Goal: Task Accomplishment & Management: Manage account settings

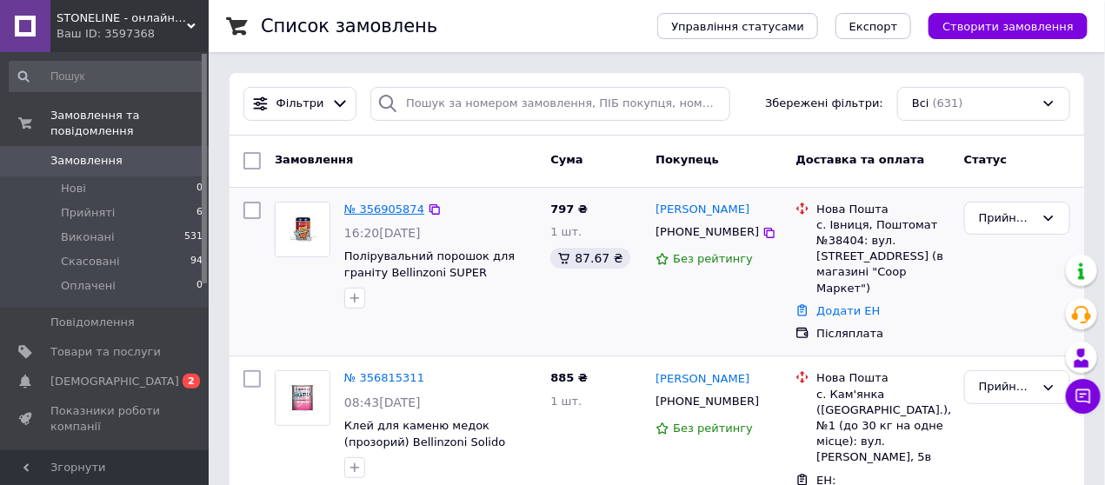
click at [376, 209] on link "№ 356905874" at bounding box center [384, 208] width 80 height 13
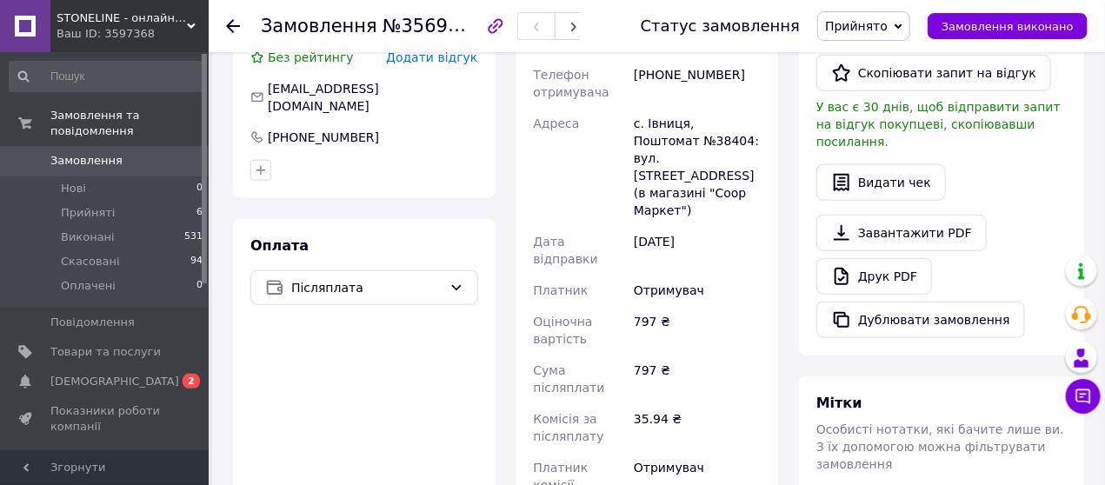
scroll to position [492, 0]
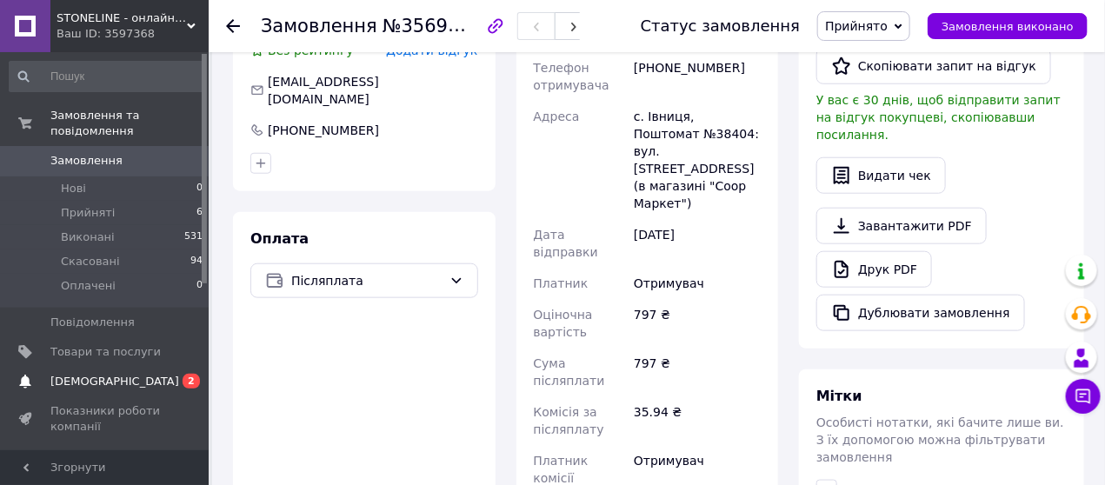
click at [105, 374] on span "[DEMOGRAPHIC_DATA]" at bounding box center [114, 382] width 129 height 16
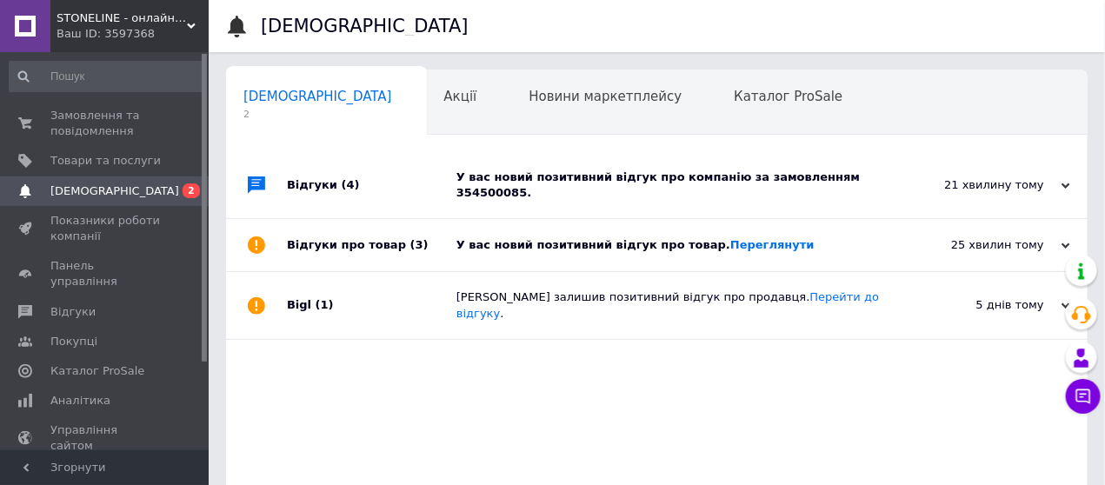
click at [795, 190] on div "У вас новий позитивний відгук про компанію за замовленням 354500085." at bounding box center [676, 185] width 440 height 66
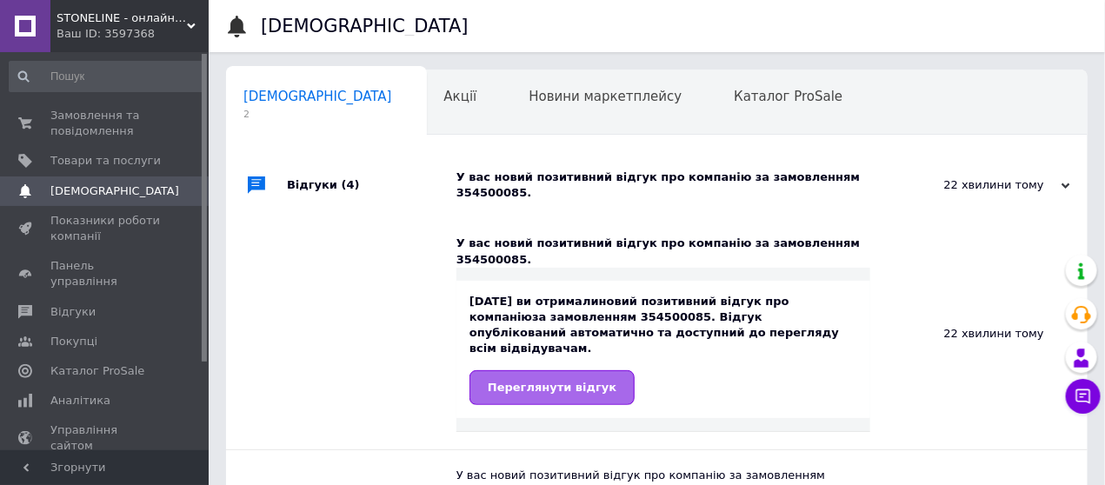
click at [563, 381] on span "Переглянути відгук" at bounding box center [552, 387] width 129 height 13
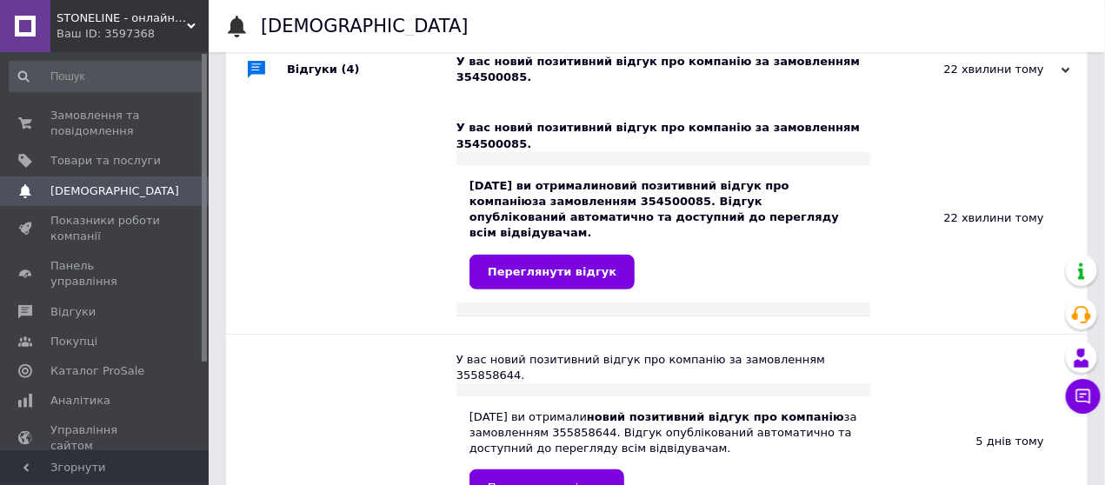
scroll to position [57, 0]
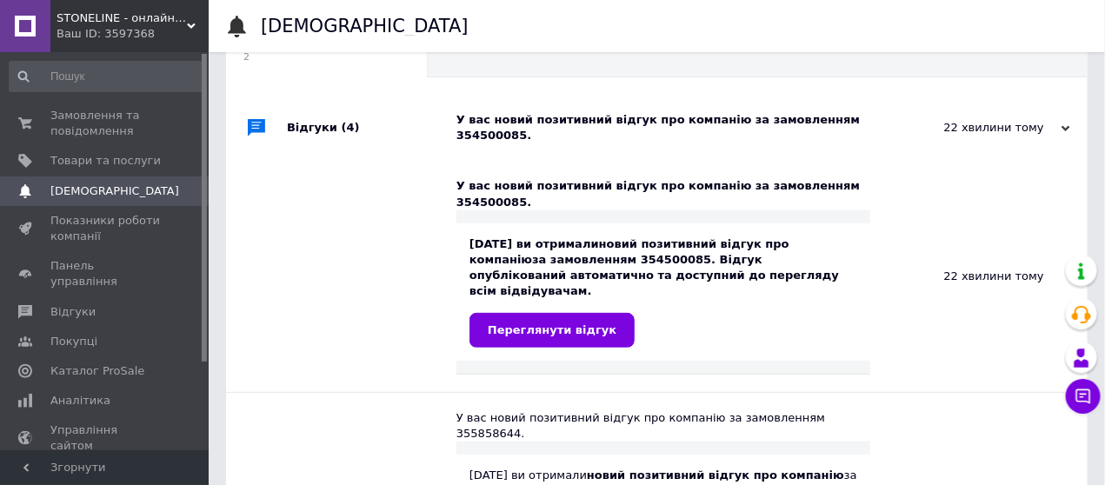
click at [123, 182] on link "[DEMOGRAPHIC_DATA] 0" at bounding box center [106, 191] width 213 height 30
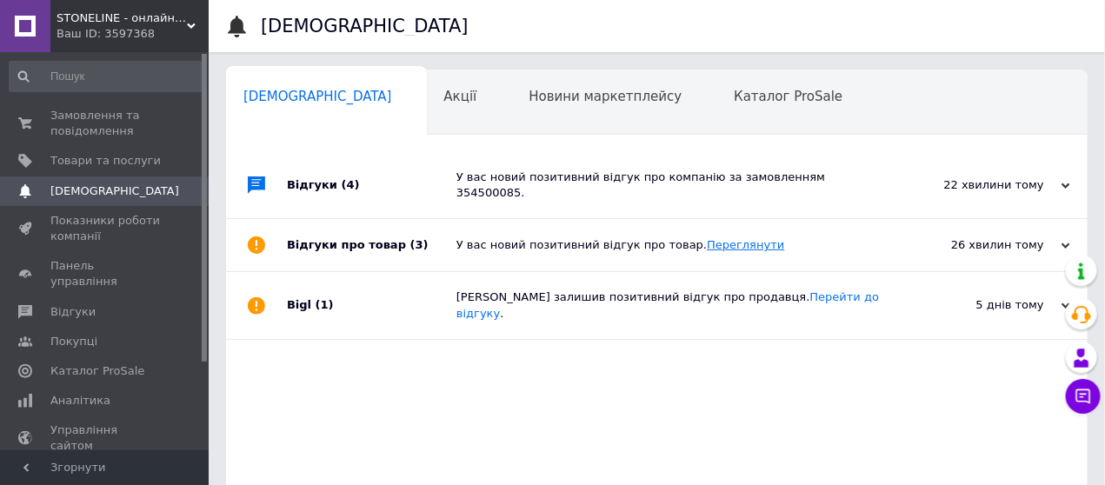
click at [723, 238] on link "Переглянути" at bounding box center [745, 244] width 77 height 13
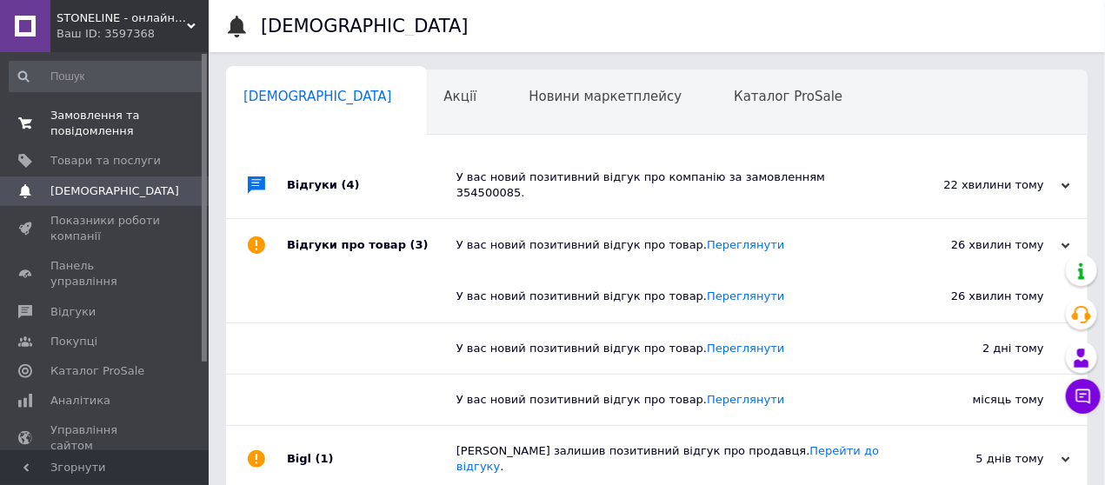
click at [109, 121] on span "Замовлення та повідомлення" at bounding box center [105, 123] width 110 height 31
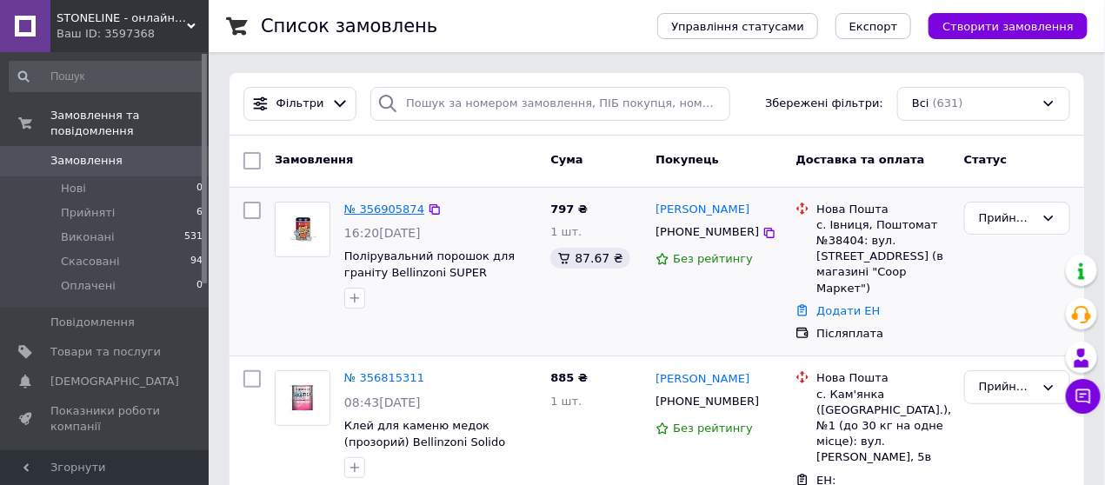
click at [402, 209] on link "№ 356905874" at bounding box center [384, 208] width 80 height 13
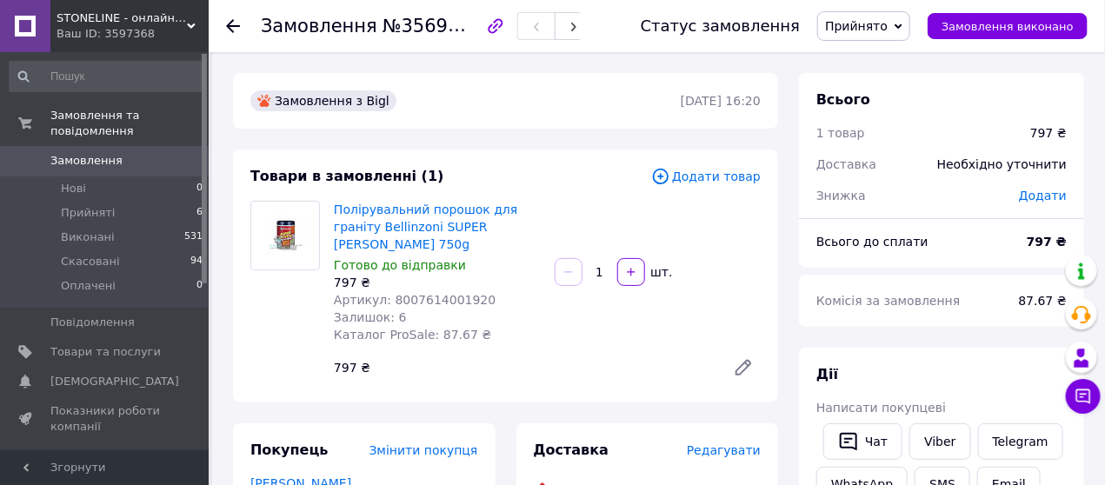
click at [237, 26] on icon at bounding box center [233, 26] width 14 height 14
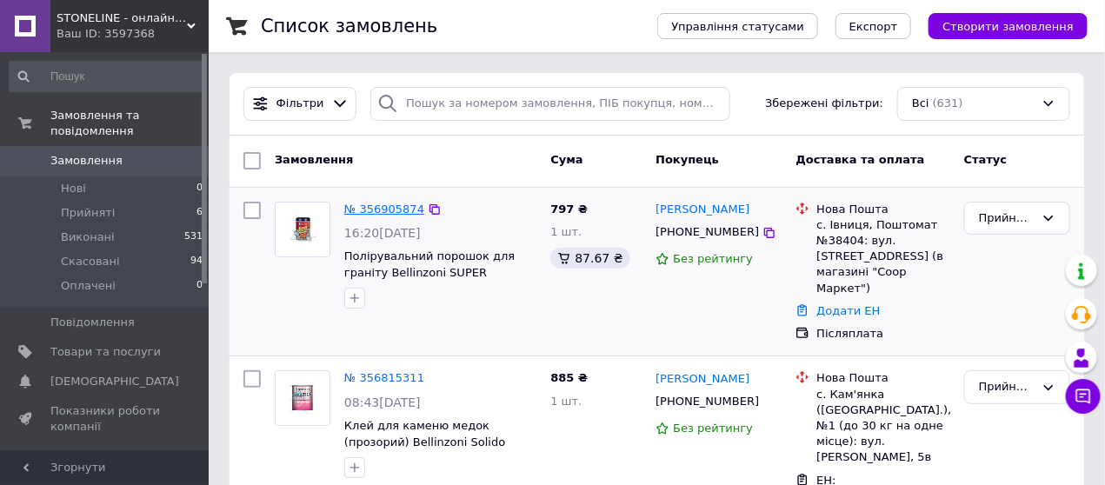
click at [392, 208] on link "№ 356905874" at bounding box center [384, 208] width 80 height 13
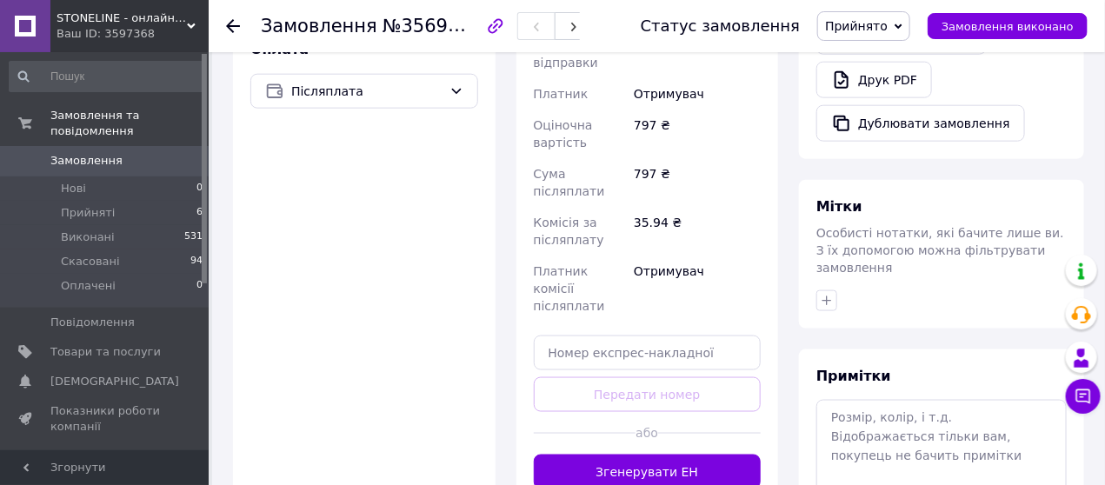
scroll to position [685, 0]
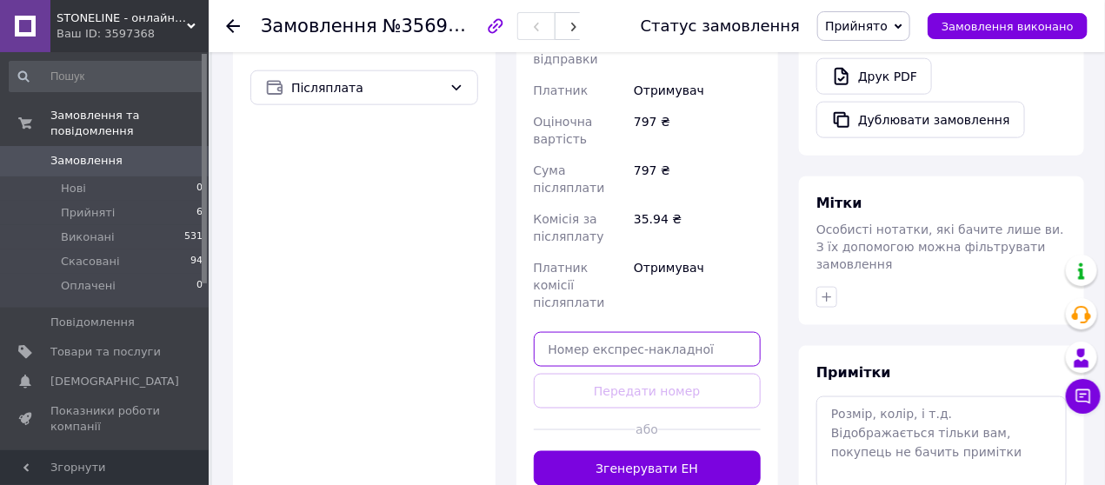
click at [589, 332] on input "text" at bounding box center [648, 349] width 228 height 35
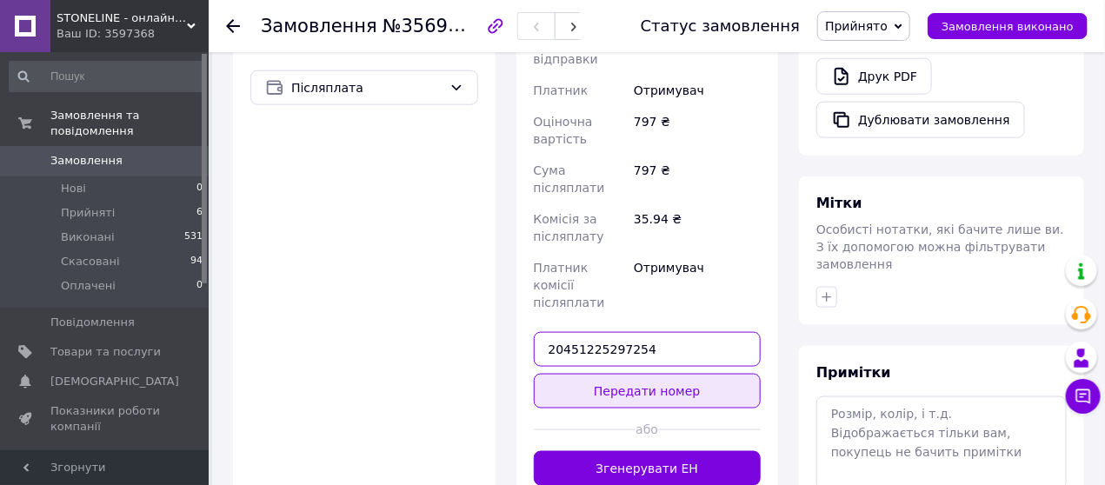
type input "20451225297254"
click at [609, 374] on button "Передати номер" at bounding box center [648, 391] width 228 height 35
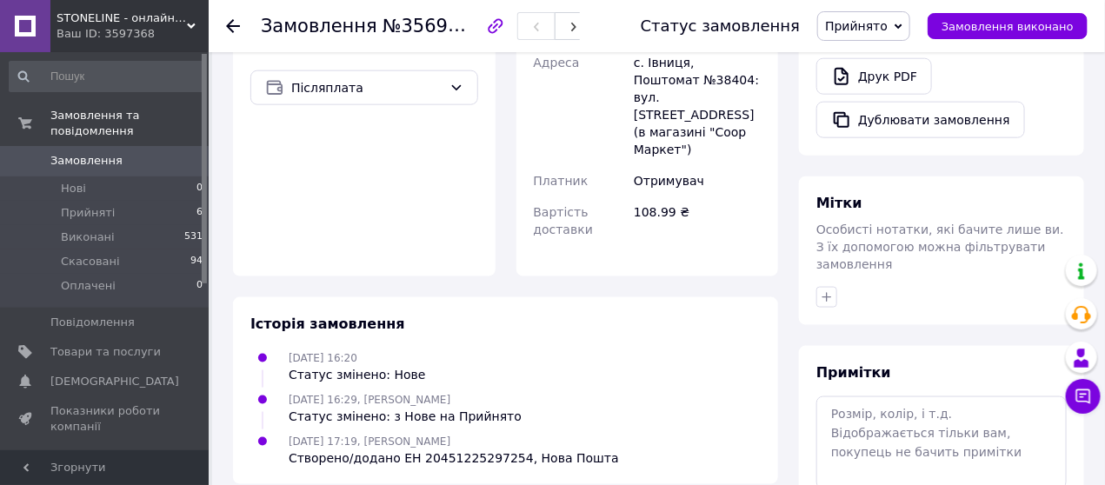
click at [229, 22] on use at bounding box center [233, 26] width 14 height 14
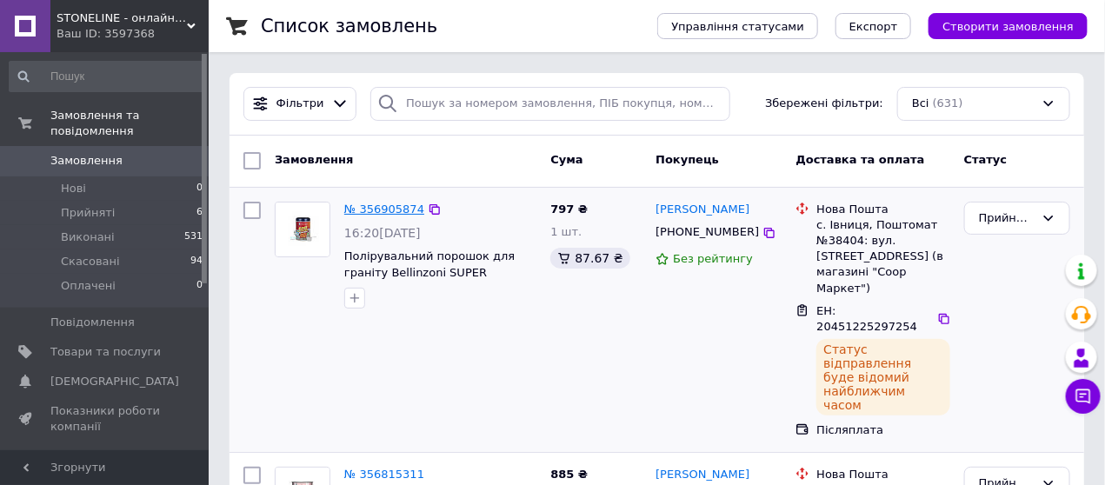
click at [383, 206] on link "№ 356905874" at bounding box center [384, 208] width 80 height 13
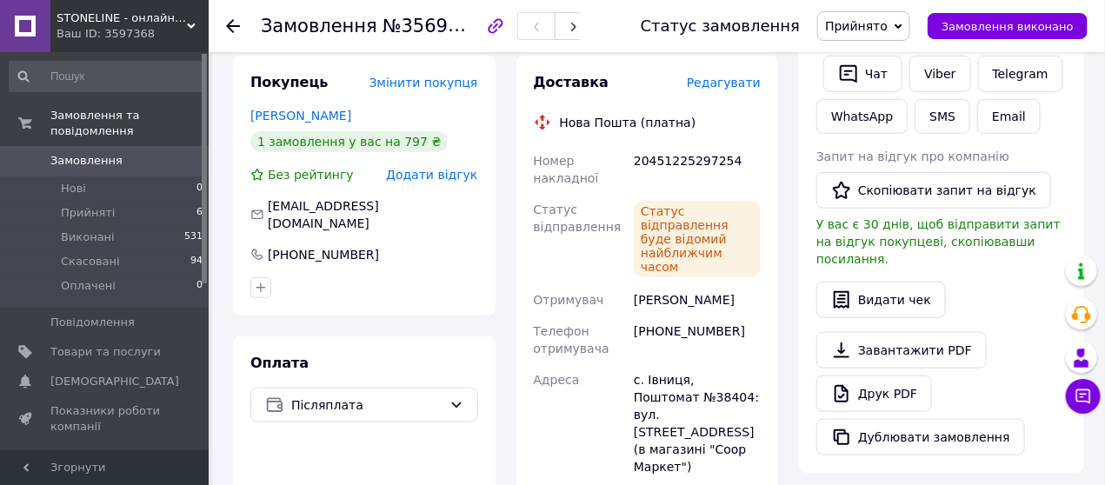
scroll to position [376, 0]
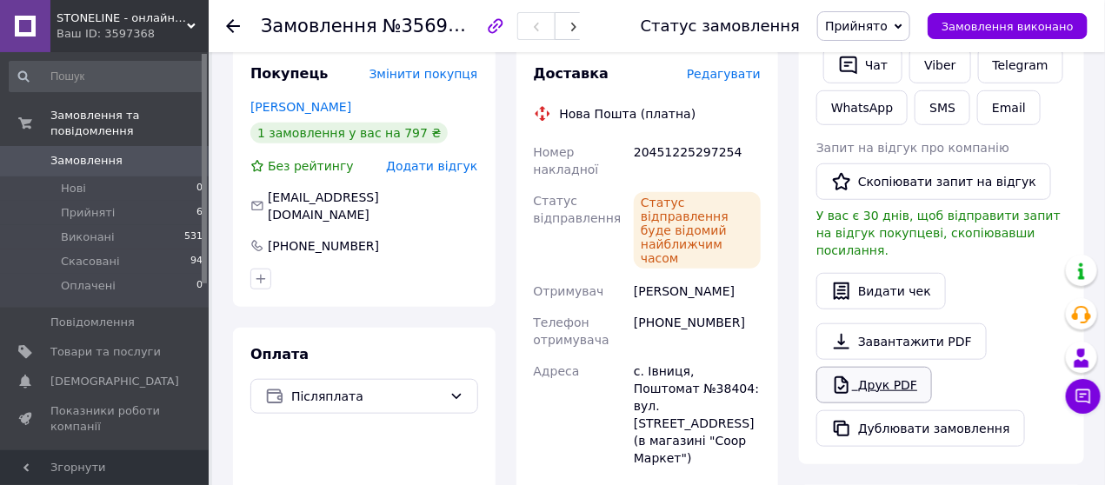
click at [877, 367] on link "Друк PDF" at bounding box center [874, 385] width 116 height 36
click at [229, 23] on use at bounding box center [233, 26] width 14 height 14
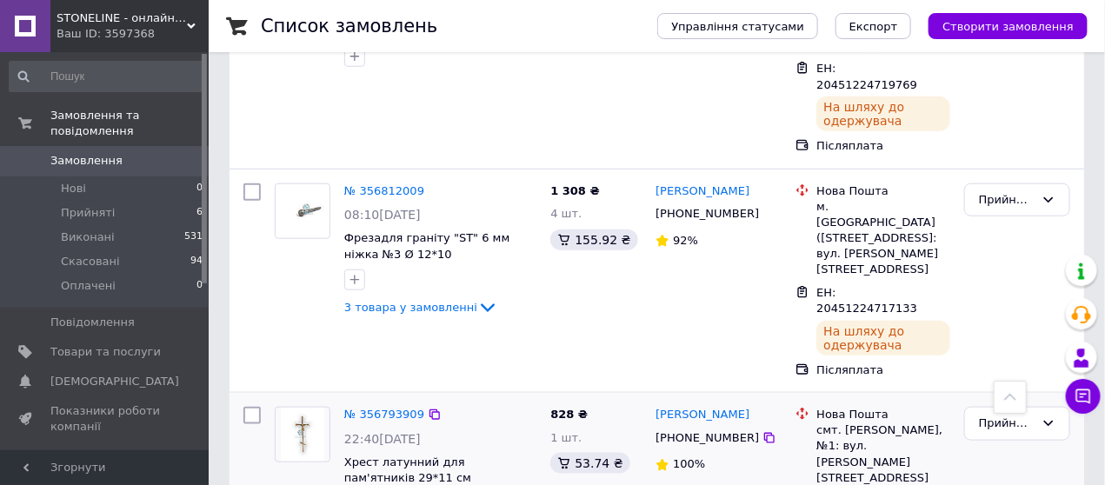
scroll to position [405, 0]
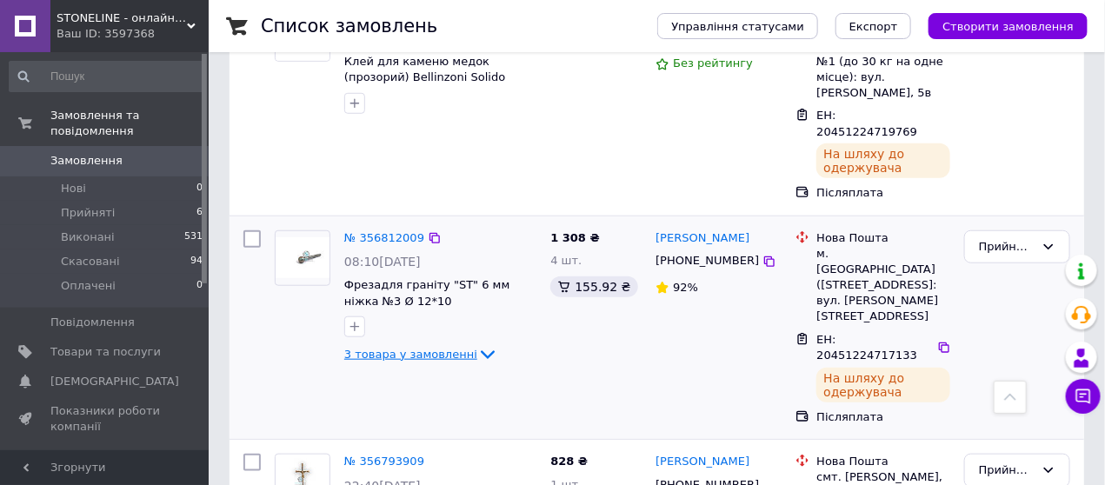
click at [477, 344] on icon at bounding box center [487, 354] width 21 height 21
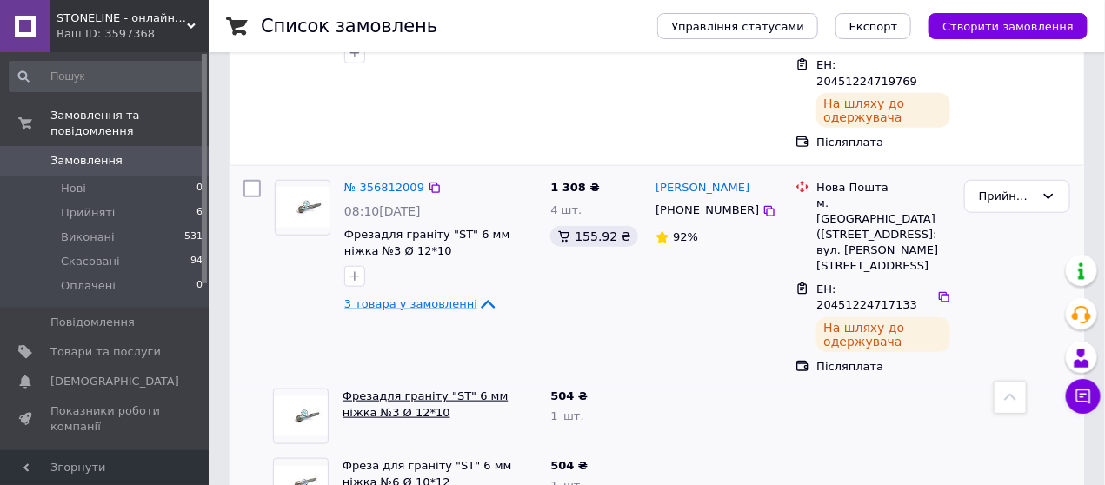
scroll to position [492, 0]
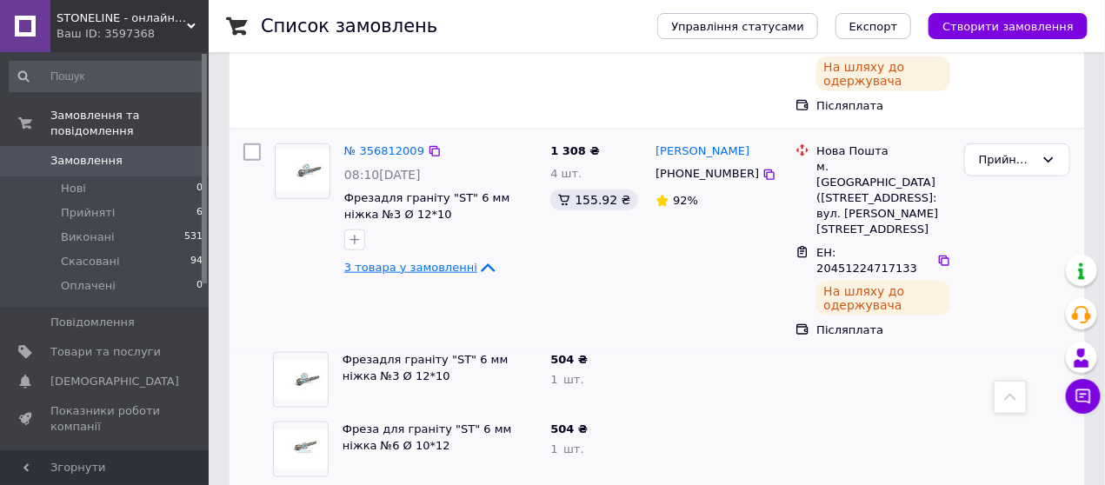
click at [477, 257] on icon at bounding box center [487, 267] width 21 height 21
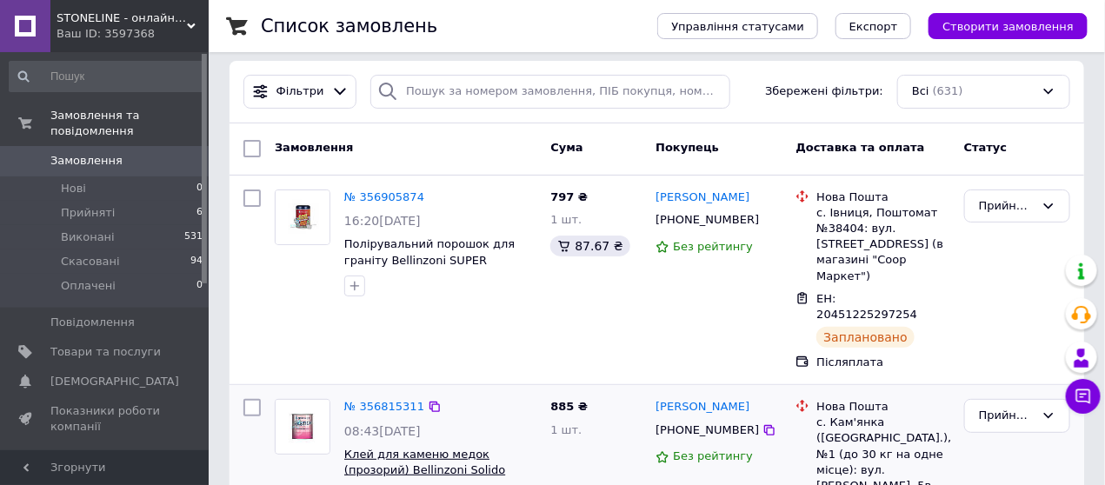
scroll to position [0, 0]
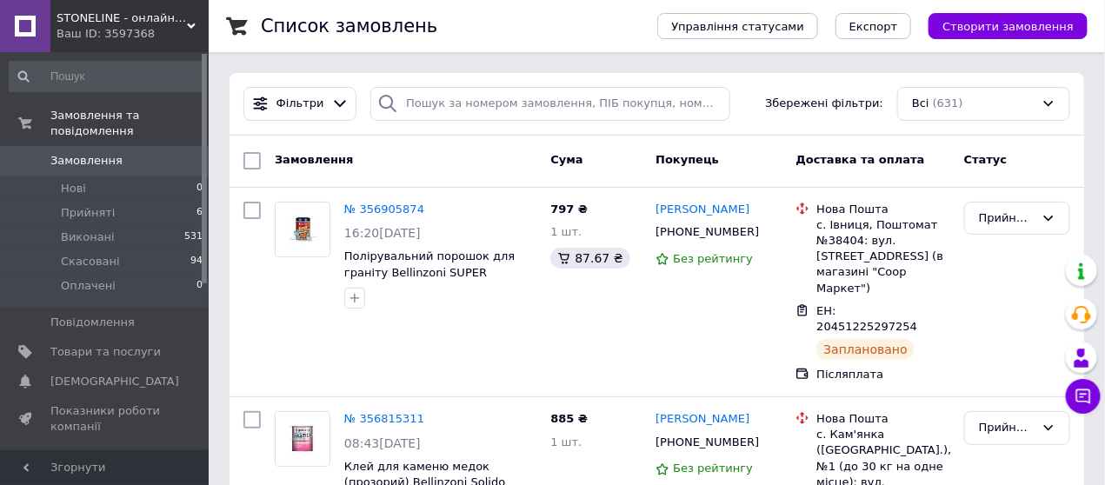
click at [465, 163] on div "Замовлення" at bounding box center [405, 160] width 275 height 31
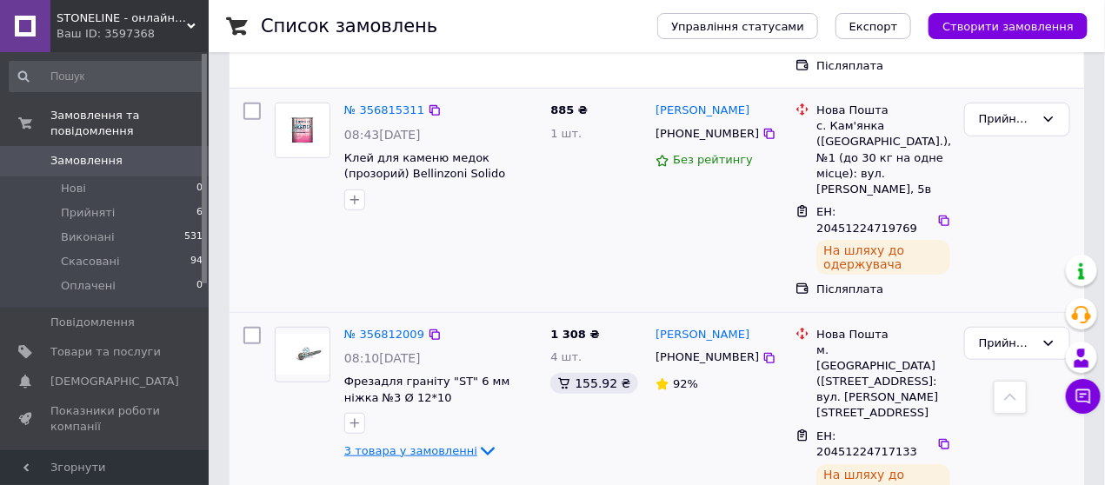
scroll to position [463, 0]
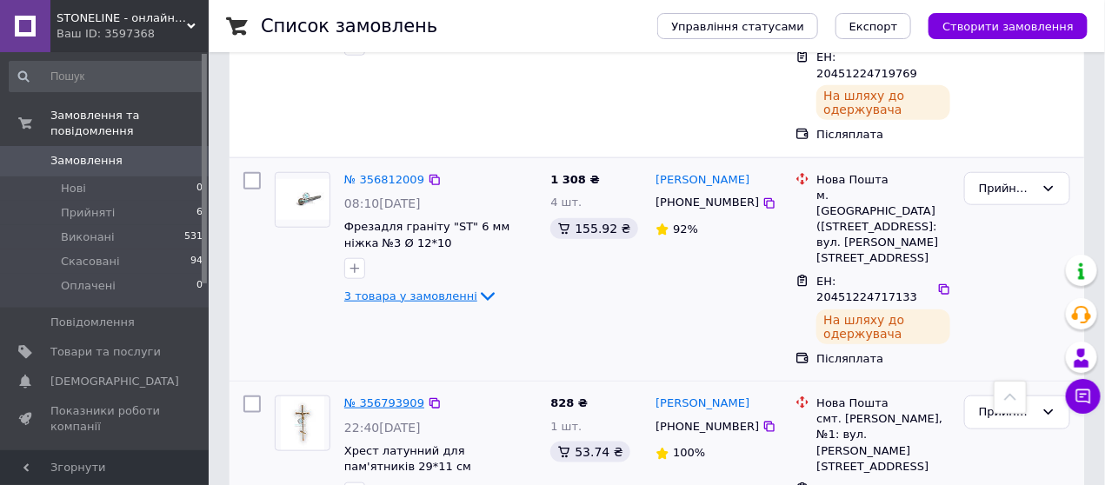
click at [379, 396] on link "№ 356793909" at bounding box center [384, 402] width 80 height 13
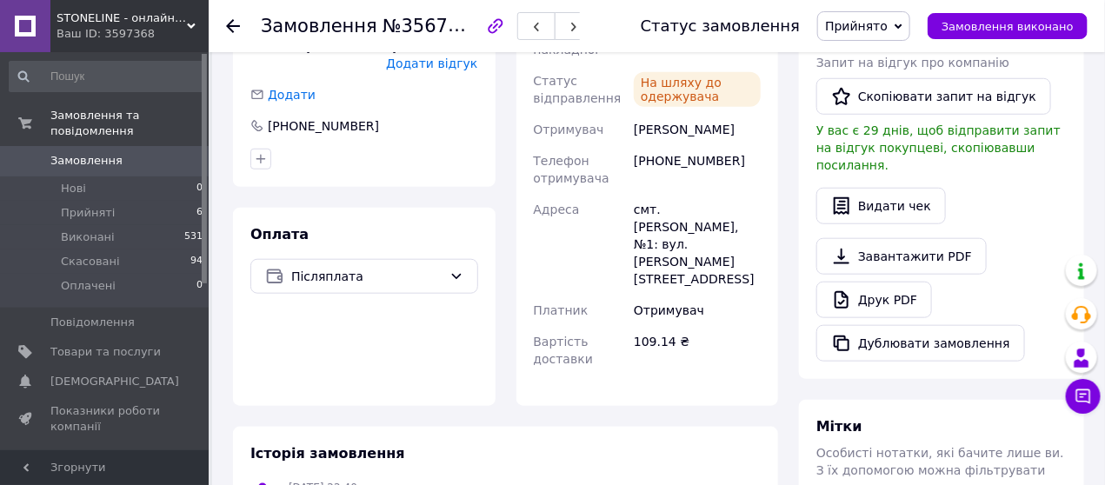
scroll to position [435, 0]
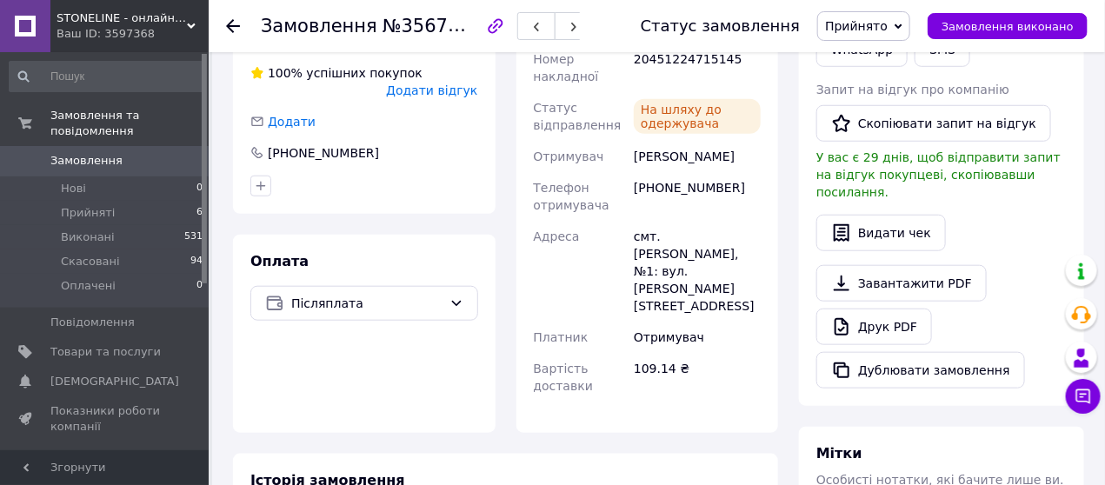
drag, startPoint x: 634, startPoint y: 112, endPoint x: 725, endPoint y: 122, distance: 90.9
click at [725, 141] on div "[PERSON_NAME]" at bounding box center [697, 156] width 134 height 31
copy div "[PERSON_NAME]"
drag, startPoint x: 635, startPoint y: 196, endPoint x: 709, endPoint y: 201, distance: 74.1
click at [709, 221] on div "смт. [PERSON_NAME], №1: вул. [PERSON_NAME][STREET_ADDRESS]" at bounding box center [697, 271] width 134 height 101
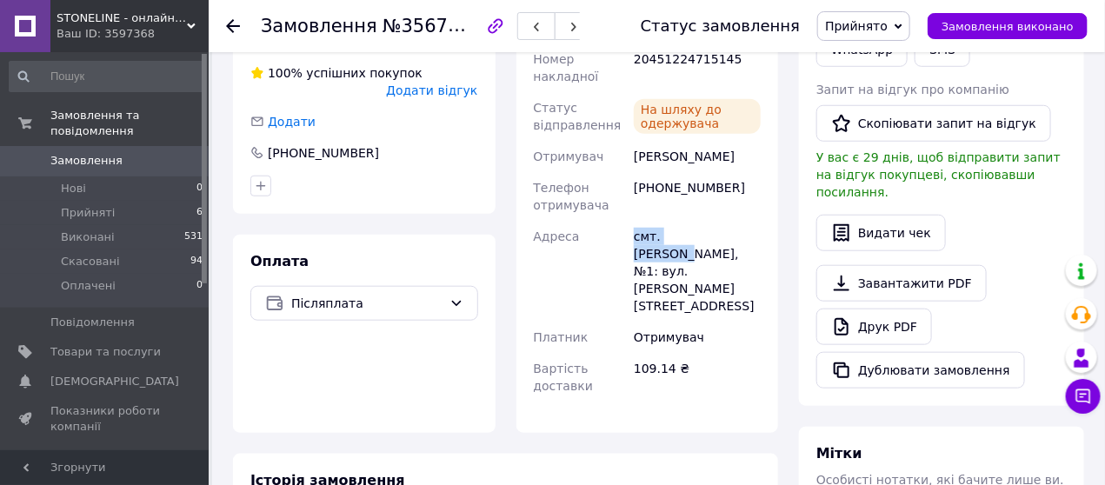
copy div "смт. [PERSON_NAME]"
drag, startPoint x: 723, startPoint y: 146, endPoint x: 661, endPoint y: 155, distance: 62.3
click at [661, 172] on div "[PHONE_NUMBER]" at bounding box center [697, 196] width 134 height 49
copy div "968170177"
click at [227, 17] on div at bounding box center [233, 25] width 14 height 17
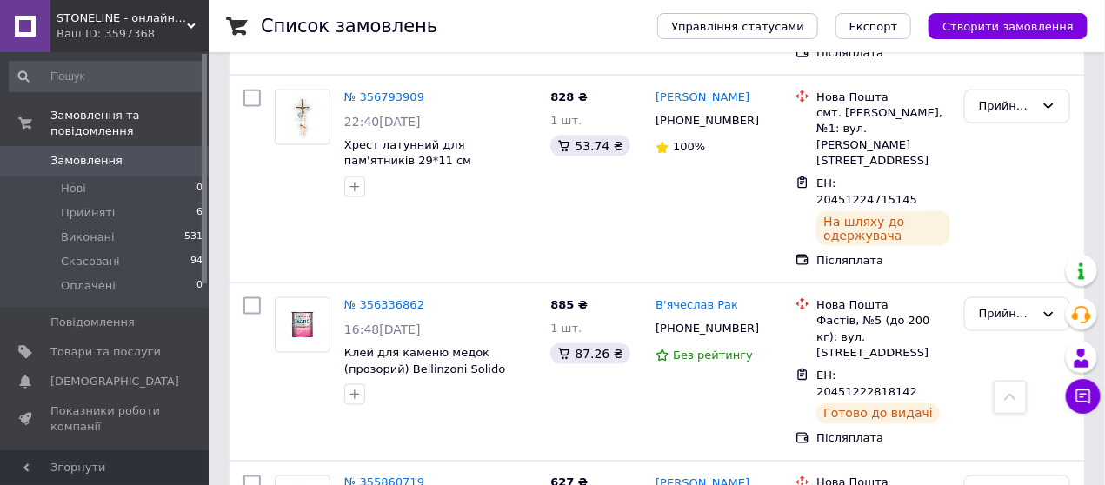
scroll to position [781, 0]
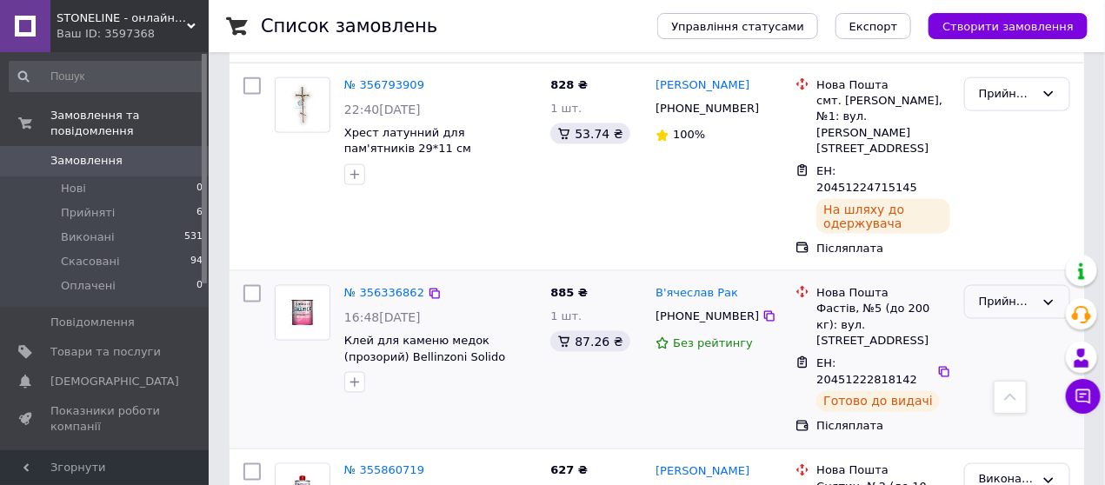
click at [1042, 295] on icon at bounding box center [1048, 302] width 14 height 14
click at [1012, 322] on li "Виконано" at bounding box center [1017, 338] width 104 height 32
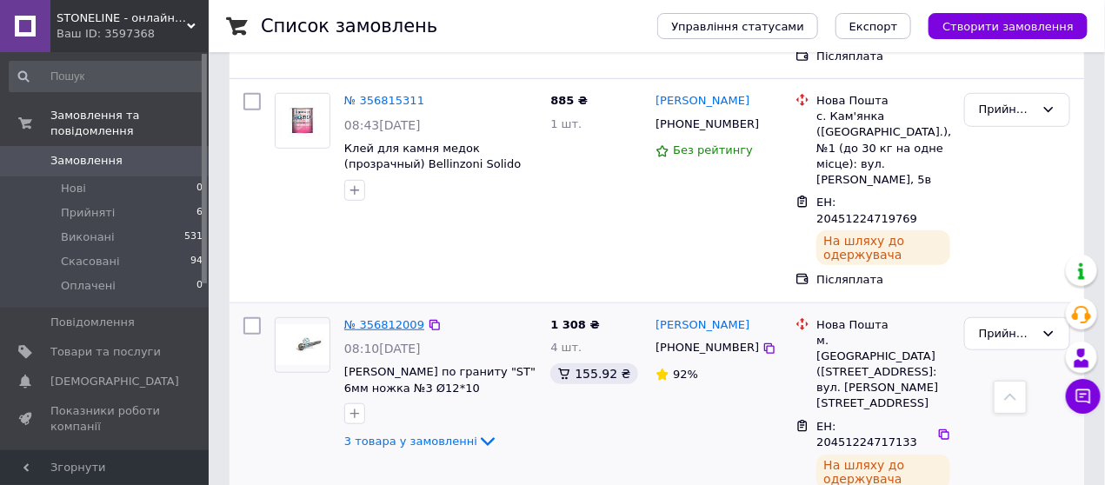
click at [383, 318] on link "№ 356812009" at bounding box center [384, 324] width 80 height 13
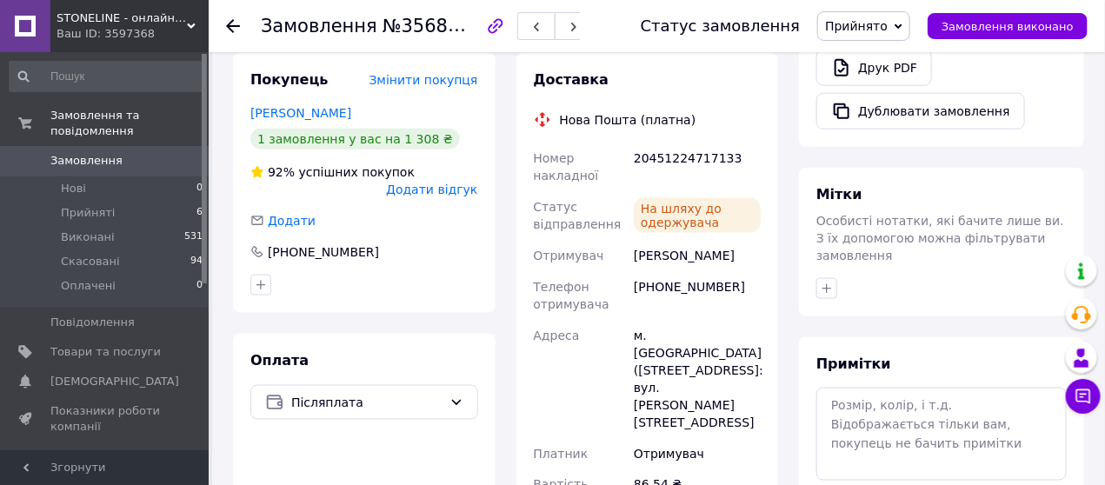
scroll to position [695, 0]
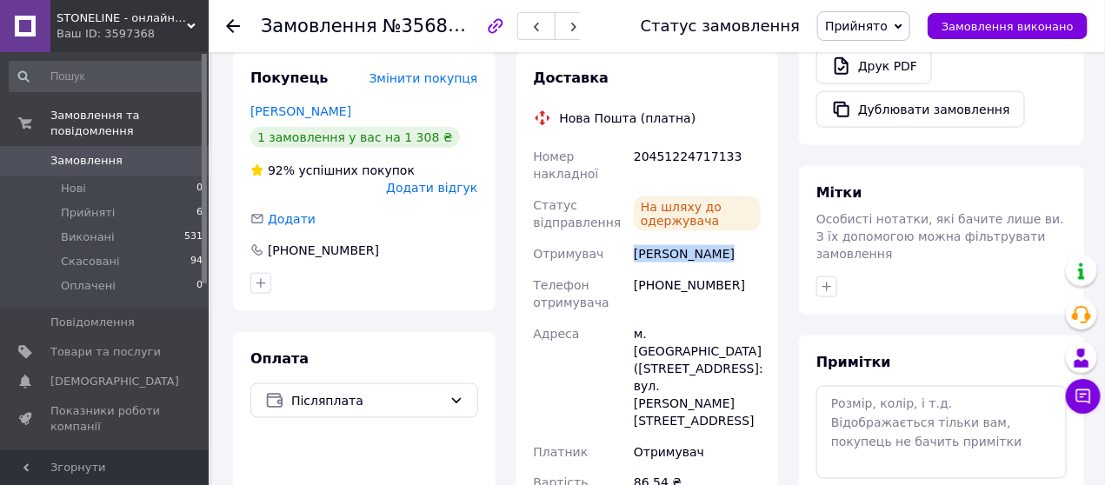
drag, startPoint x: 635, startPoint y: 127, endPoint x: 717, endPoint y: 132, distance: 81.9
click at [717, 238] on div "[PERSON_NAME]" at bounding box center [697, 253] width 134 height 31
copy div "[PERSON_NAME]"
click at [662, 318] on div "м. [GEOGRAPHIC_DATA] ([STREET_ADDRESS]: вул. [PERSON_NAME][STREET_ADDRESS]" at bounding box center [697, 377] width 134 height 118
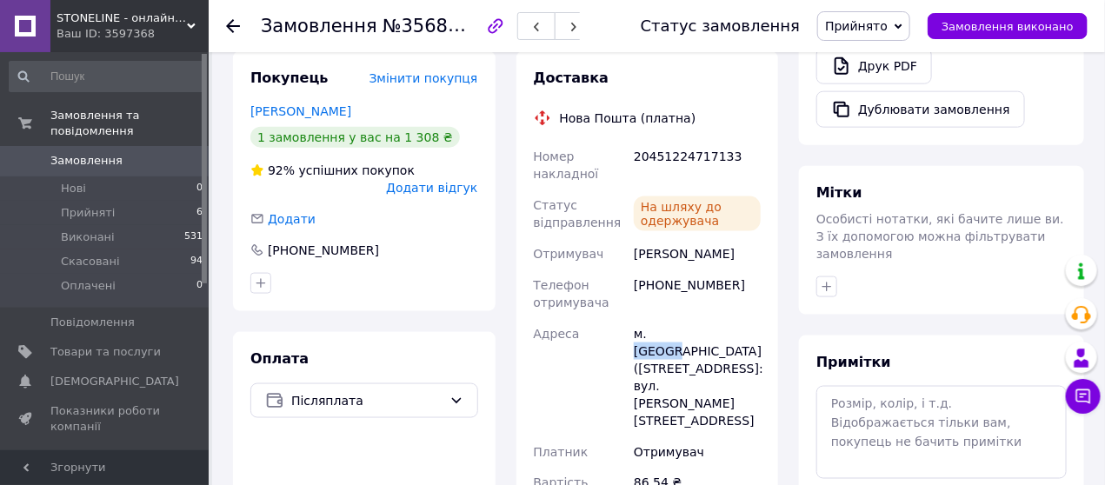
copy div "Дубно"
drag, startPoint x: 721, startPoint y: 156, endPoint x: 660, endPoint y: 153, distance: 61.8
click at [660, 269] on div "[PHONE_NUMBER]" at bounding box center [697, 293] width 134 height 49
copy div "638990570"
click at [229, 23] on use at bounding box center [233, 26] width 14 height 14
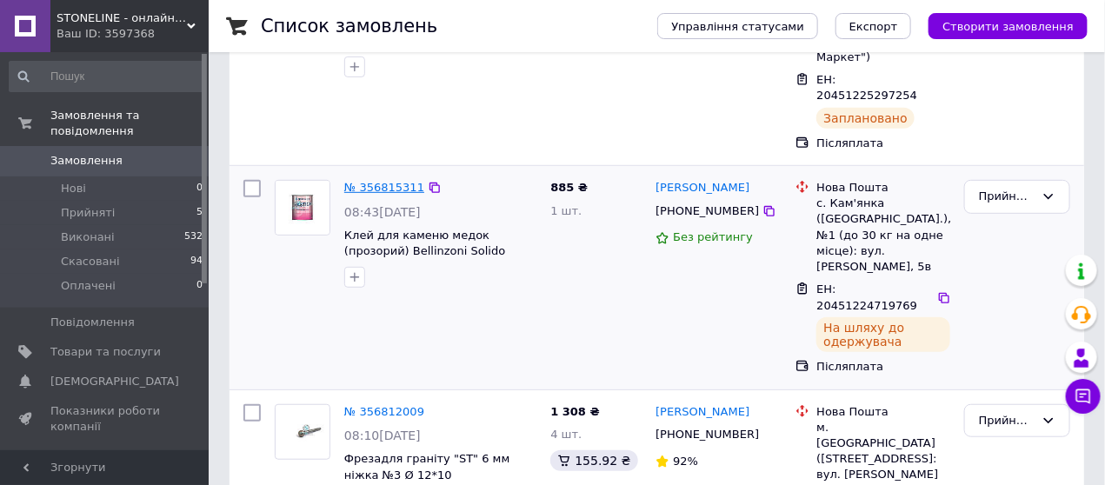
scroll to position [29, 0]
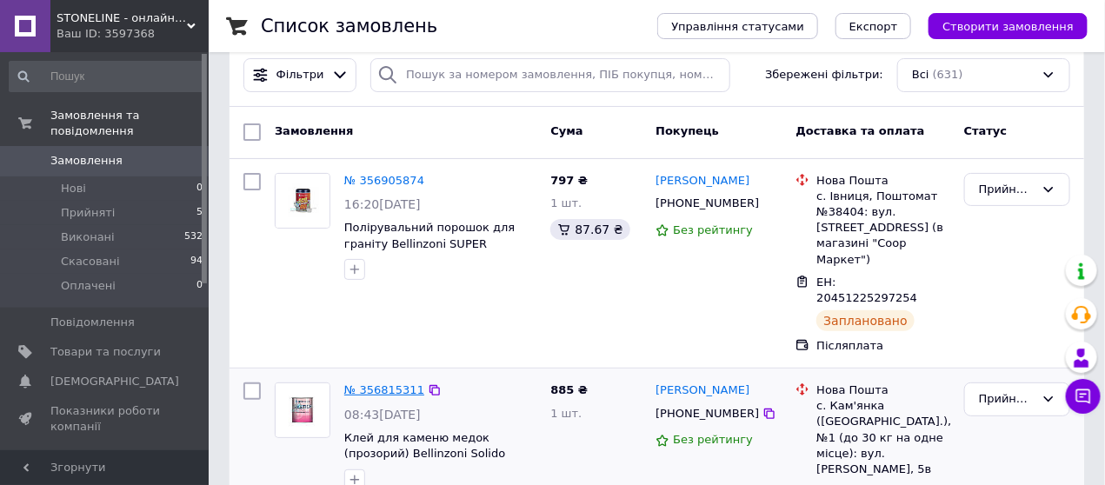
click at [383, 383] on link "№ 356815311" at bounding box center [384, 389] width 80 height 13
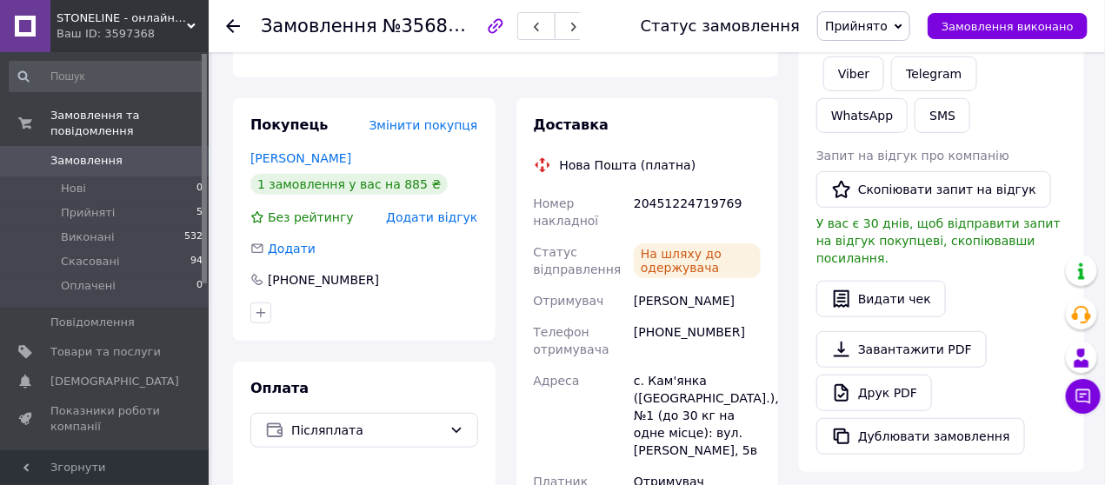
scroll to position [347, 0]
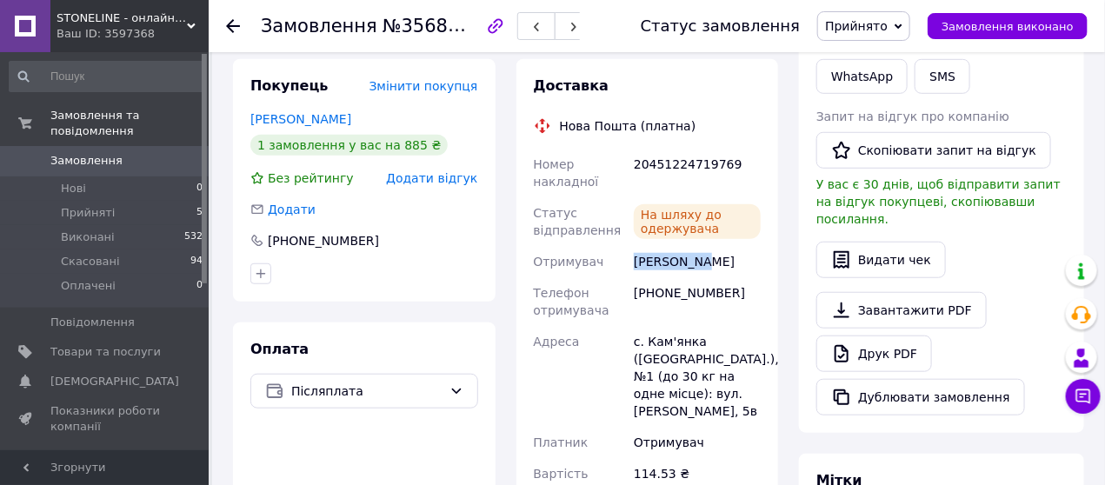
drag, startPoint x: 634, startPoint y: 252, endPoint x: 697, endPoint y: 262, distance: 64.3
click at [697, 262] on div "[PERSON_NAME]" at bounding box center [697, 261] width 134 height 31
copy div "[PERSON_NAME]"
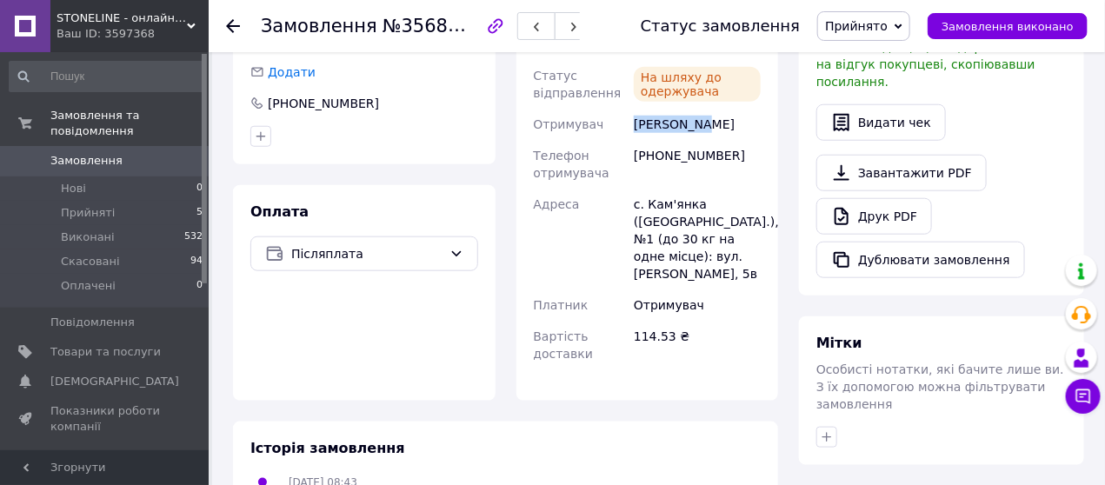
scroll to position [492, 0]
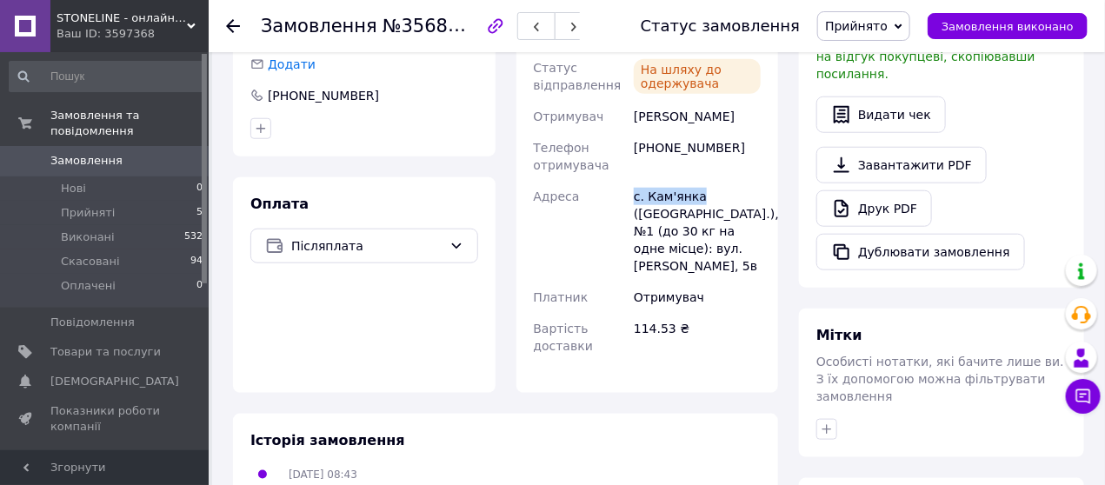
drag, startPoint x: 634, startPoint y: 189, endPoint x: 695, endPoint y: 183, distance: 61.9
click at [695, 183] on div "с. Кам'янка ([GEOGRAPHIC_DATA].), №1 (до 30 кг на одне місце): вул. [PERSON_NAM…" at bounding box center [697, 231] width 134 height 101
copy div "с. [GEOGRAPHIC_DATA]"
click at [647, 209] on div "с. Кам'янка ([GEOGRAPHIC_DATA].), №1 (до 30 кг на одне місце): вул. [PERSON_NAM…" at bounding box center [697, 231] width 134 height 101
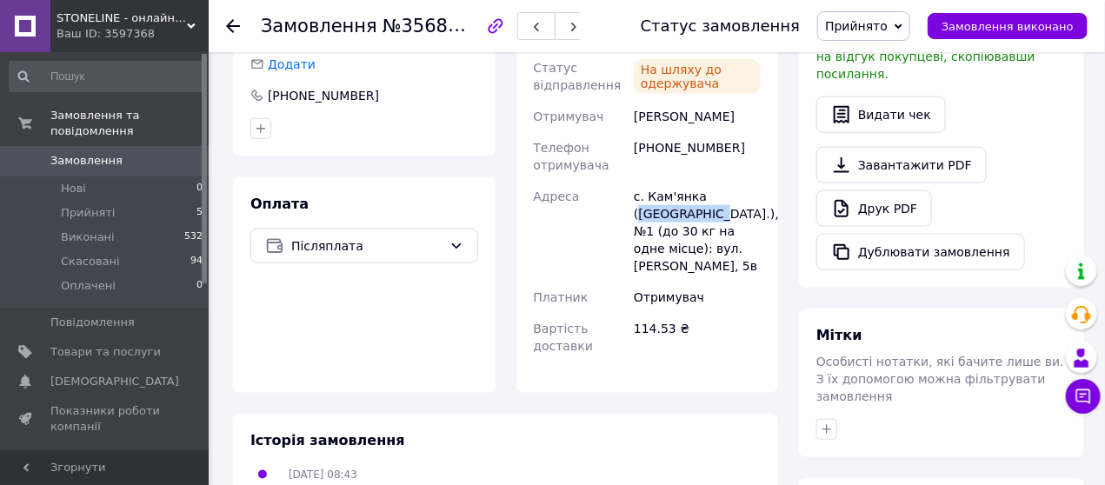
copy div "[GEOGRAPHIC_DATA]"
drag, startPoint x: 720, startPoint y: 139, endPoint x: 663, endPoint y: 144, distance: 57.6
click at [663, 144] on div "[PHONE_NUMBER]" at bounding box center [697, 156] width 134 height 49
copy div "973115596"
click at [234, 26] on icon at bounding box center [233, 26] width 14 height 14
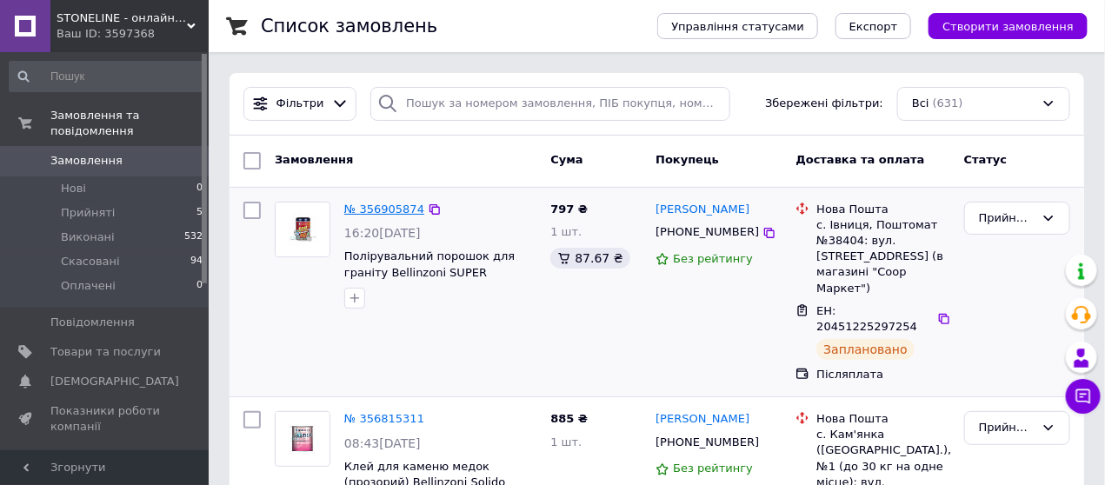
click at [401, 210] on link "№ 356905874" at bounding box center [384, 208] width 80 height 13
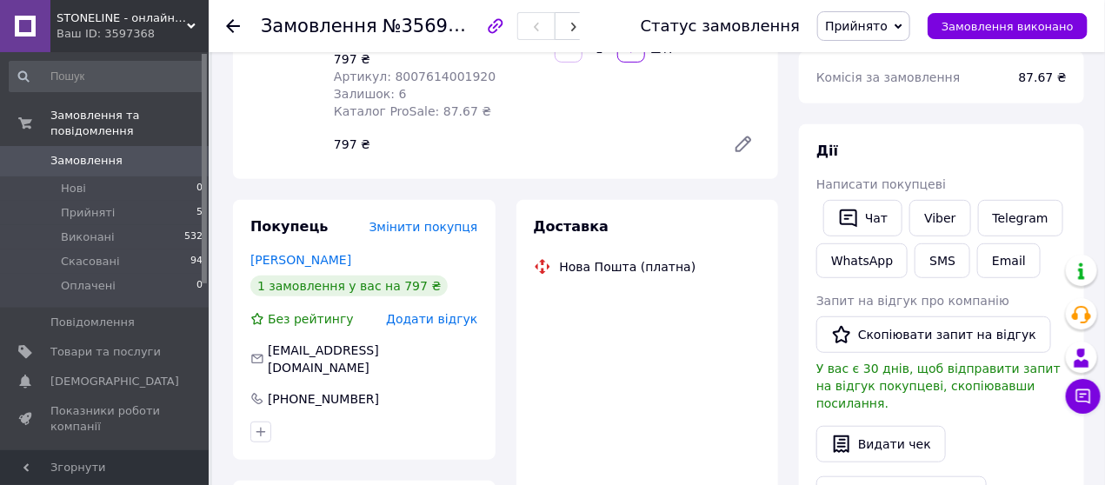
scroll to position [347, 0]
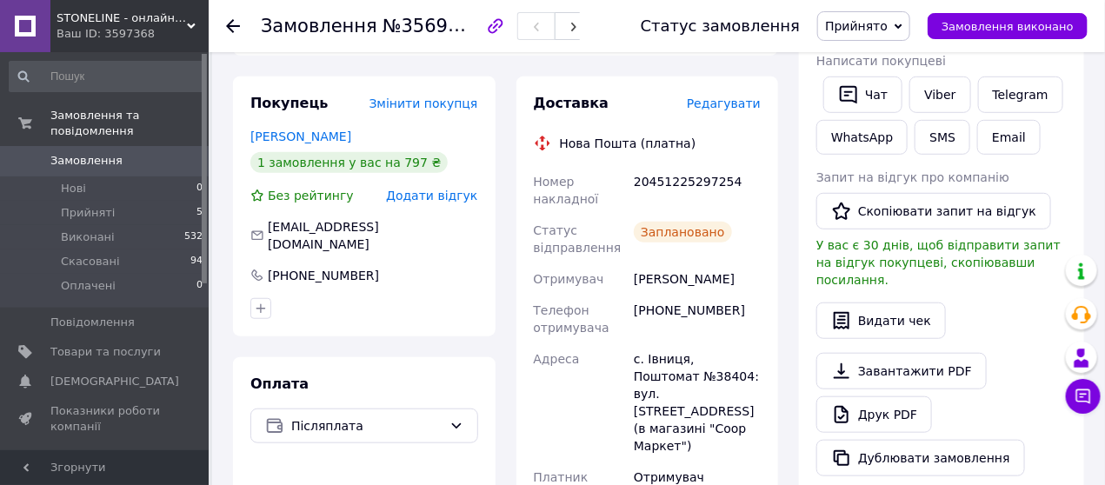
drag, startPoint x: 634, startPoint y: 272, endPoint x: 749, endPoint y: 279, distance: 115.8
click at [749, 279] on div "[PERSON_NAME]" at bounding box center [697, 278] width 134 height 31
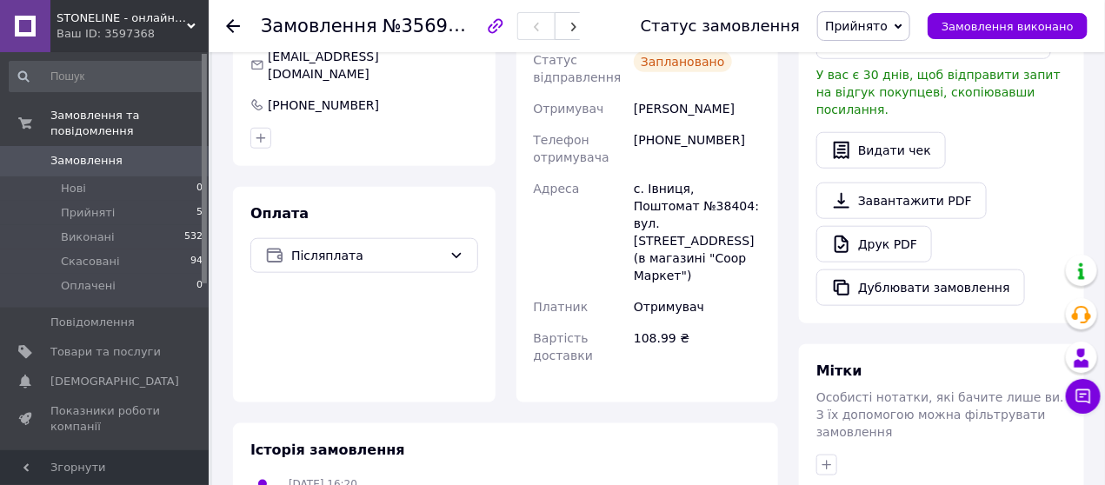
scroll to position [521, 0]
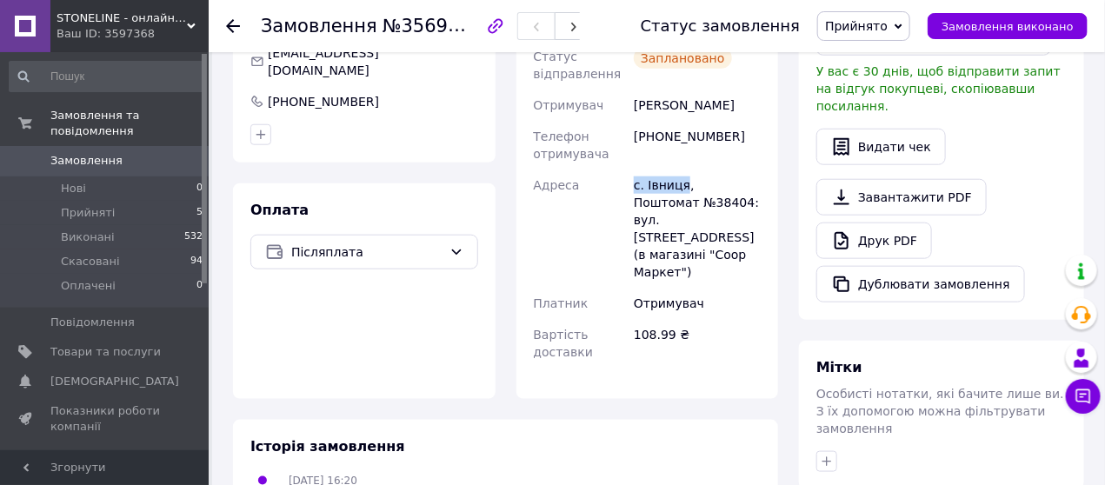
drag, startPoint x: 635, startPoint y: 176, endPoint x: 680, endPoint y: 183, distance: 44.9
click at [680, 183] on div "с. Івниця, Поштомат №38404: вул. [STREET_ADDRESS] (в магазині "Coop Маркет")" at bounding box center [697, 228] width 134 height 118
drag, startPoint x: 690, startPoint y: 175, endPoint x: 680, endPoint y: 187, distance: 16.0
click at [680, 187] on div "с. Івниця, Поштомат №38404: вул. [STREET_ADDRESS] (в магазині "Coop Маркет")" at bounding box center [697, 228] width 134 height 118
drag, startPoint x: 660, startPoint y: 126, endPoint x: 778, endPoint y: 132, distance: 118.3
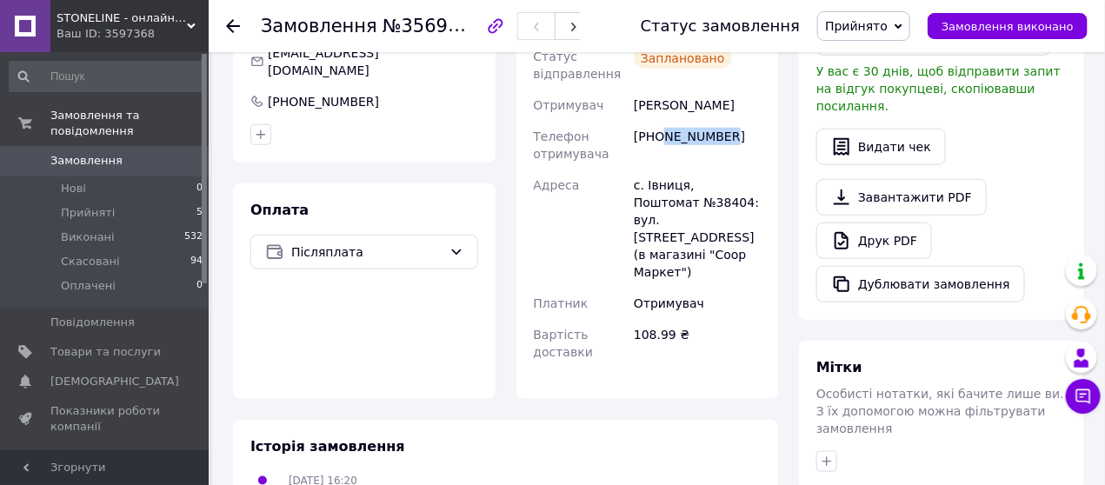
click at [778, 132] on div "Доставка Редагувати Нова Пошта (платна) Номер накладної 20451225297254 Статус в…" at bounding box center [647, 151] width 283 height 496
click at [234, 24] on use at bounding box center [233, 26] width 14 height 14
